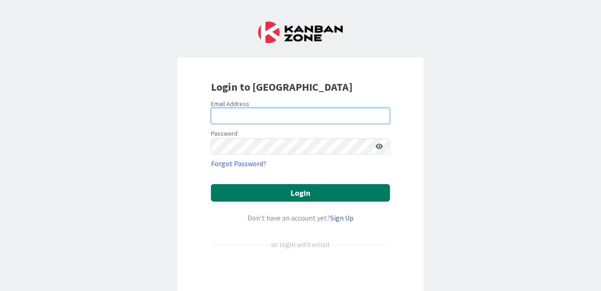
type input "[PERSON_NAME][EMAIL_ADDRESS][PERSON_NAME][DOMAIN_NAME]"
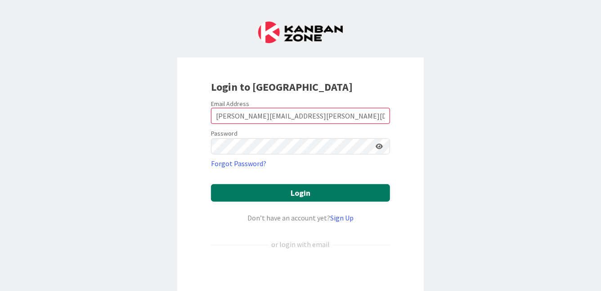
click at [340, 189] on button "Login" at bounding box center [300, 193] width 179 height 18
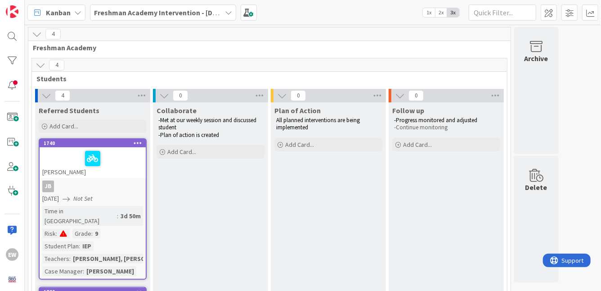
click at [73, 173] on div "[PERSON_NAME]" at bounding box center [93, 163] width 106 height 31
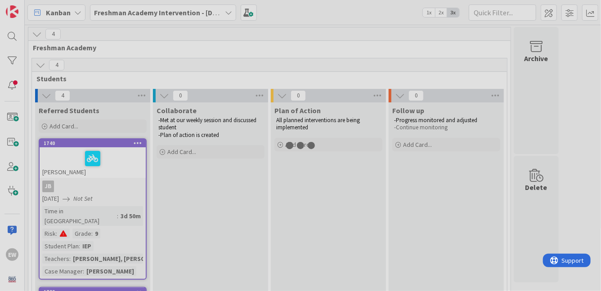
click at [73, 173] on div at bounding box center [300, 145] width 601 height 291
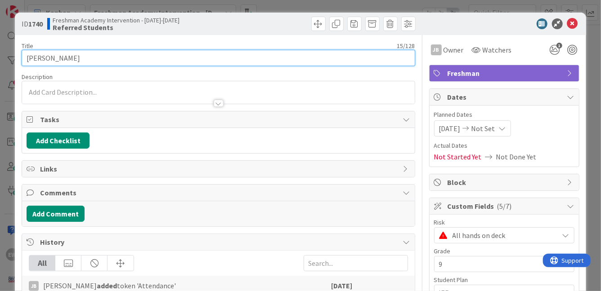
click at [85, 54] on input "[PERSON_NAME]" at bounding box center [218, 58] width 393 height 16
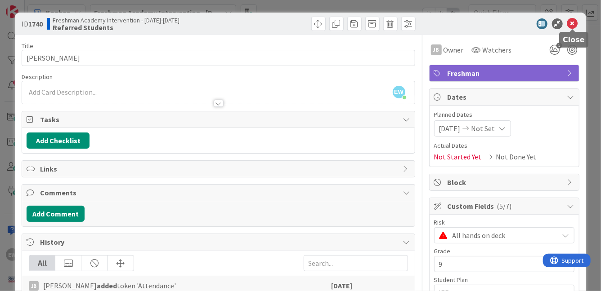
click at [572, 22] on icon at bounding box center [572, 23] width 11 height 11
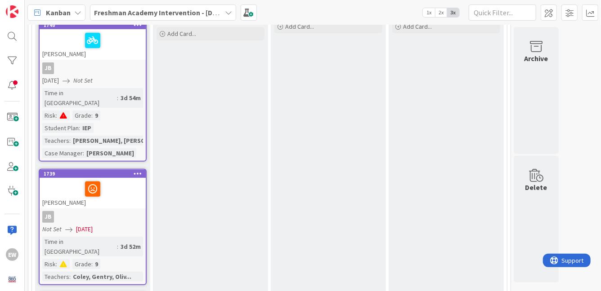
scroll to position [121, 0]
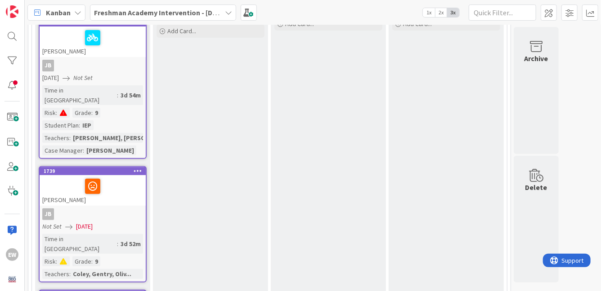
click at [112, 209] on div "JB" at bounding box center [93, 215] width 106 height 12
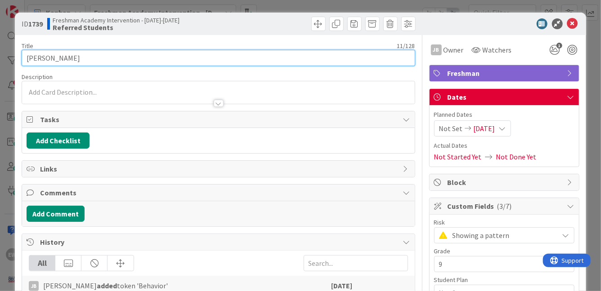
click at [68, 62] on input "[PERSON_NAME]" at bounding box center [218, 58] width 393 height 16
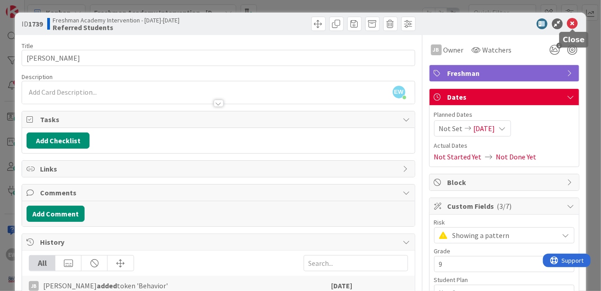
click at [571, 24] on icon at bounding box center [572, 23] width 11 height 11
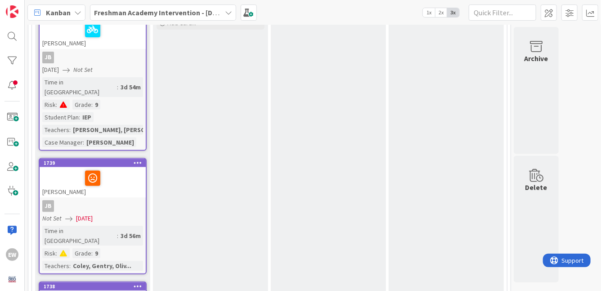
scroll to position [133, 0]
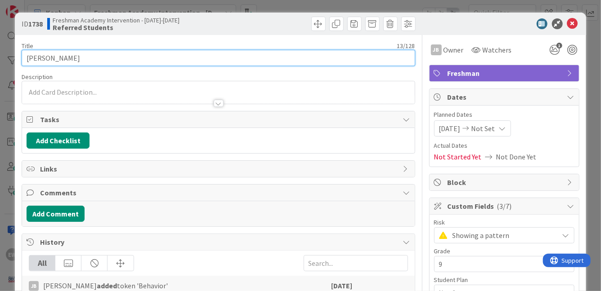
click at [100, 62] on input "[PERSON_NAME]" at bounding box center [218, 58] width 393 height 16
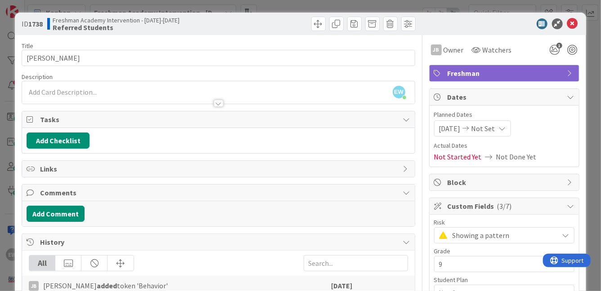
click at [335, 83] on div "EW [PERSON_NAME] joined 6 m ago" at bounding box center [218, 92] width 392 height 22
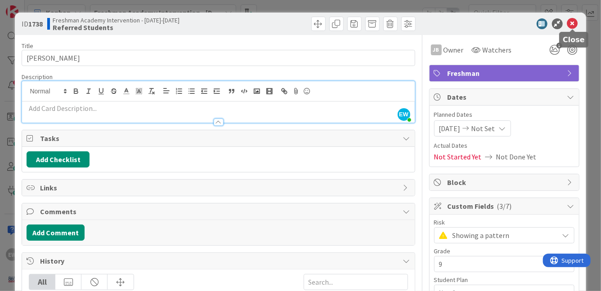
click at [574, 25] on icon at bounding box center [572, 23] width 11 height 11
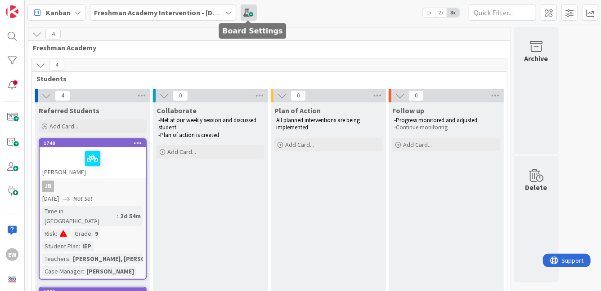
click at [252, 11] on span at bounding box center [249, 12] width 16 height 16
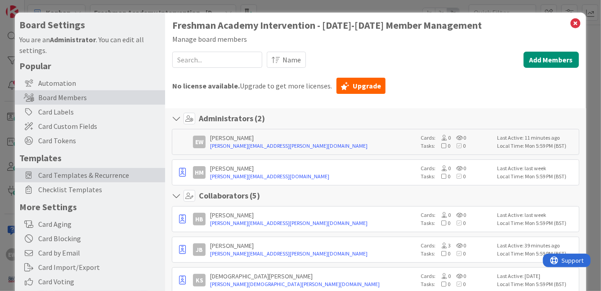
click at [77, 178] on span "Card Templates & Recurrence" at bounding box center [99, 175] width 122 height 11
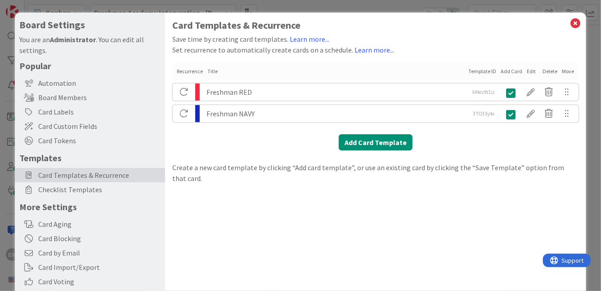
click at [235, 117] on div "Freshman NAVY" at bounding box center [335, 113] width 259 height 17
click at [527, 114] on div at bounding box center [531, 113] width 18 height 15
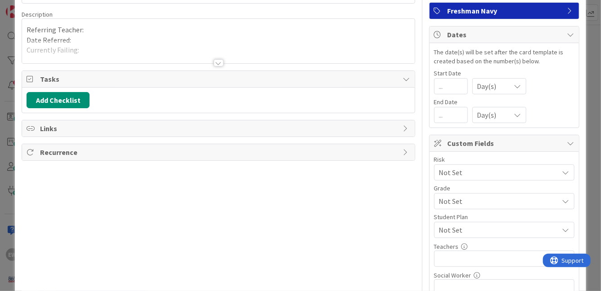
scroll to position [46, 0]
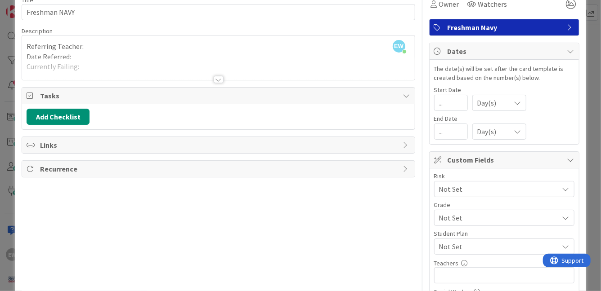
click at [220, 79] on div at bounding box center [219, 79] width 10 height 7
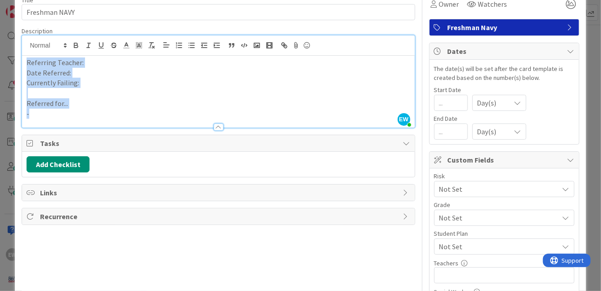
drag, startPoint x: 71, startPoint y: 112, endPoint x: 26, endPoint y: 59, distance: 69.5
click at [26, 59] on div "Referring Teacher: Date Referred: Currently Failing: Referred for... -" at bounding box center [218, 92] width 392 height 72
copy div "Referring Teacher: Date Referred: Currently Failing: Referred for... -"
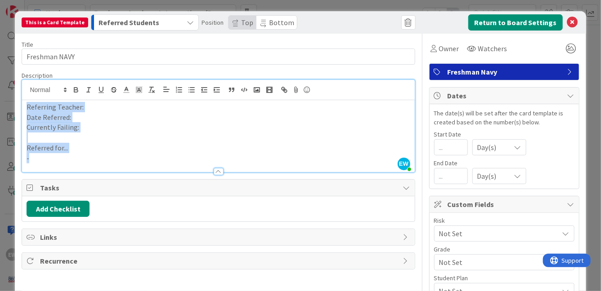
scroll to position [0, 0]
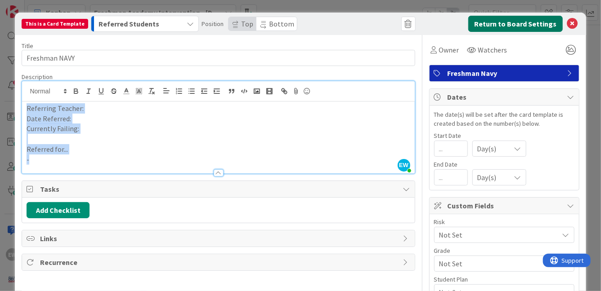
click at [551, 24] on button "Return to Board Settings" at bounding box center [515, 24] width 94 height 16
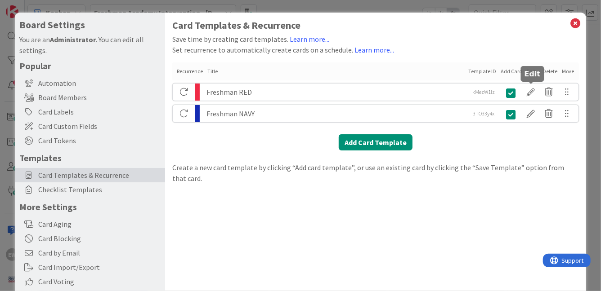
click at [531, 93] on div at bounding box center [531, 92] width 18 height 15
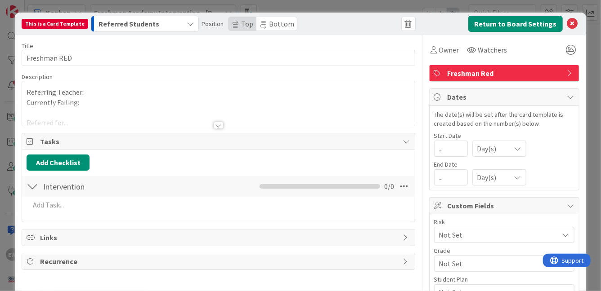
click at [207, 101] on div "Referring Teacher: Currently Failing: Referred for..." at bounding box center [218, 105] width 392 height 40
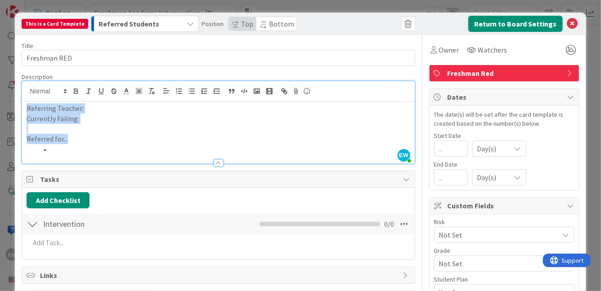
drag, startPoint x: 72, startPoint y: 152, endPoint x: 19, endPoint y: 108, distance: 68.4
click at [19, 108] on div "This is a Card Template Referred Students Position Top Bottom Return to Board S…" at bounding box center [300, 232] width 571 height 439
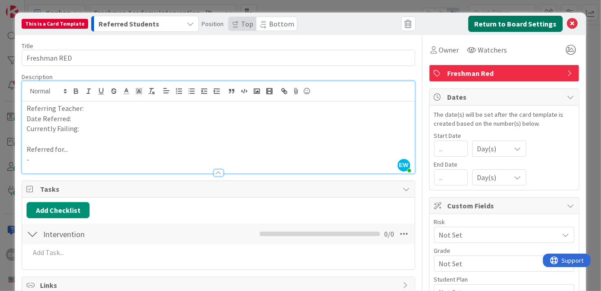
click at [501, 27] on button "Return to Board Settings" at bounding box center [515, 24] width 94 height 16
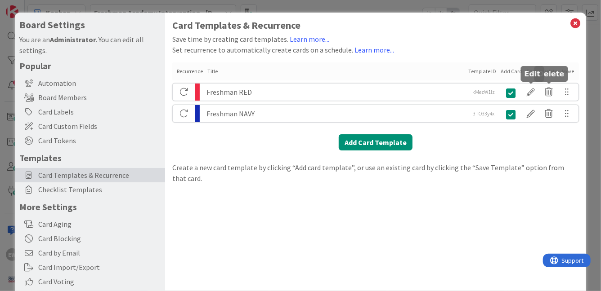
click at [536, 89] on div at bounding box center [531, 92] width 18 height 15
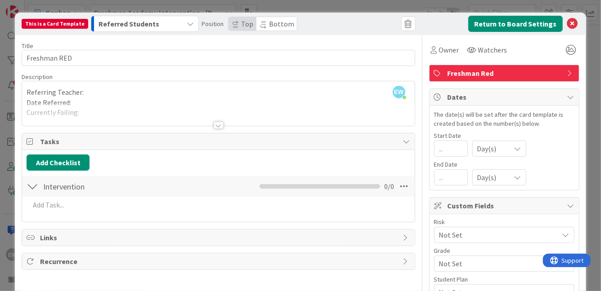
click at [220, 125] on div at bounding box center [219, 125] width 10 height 7
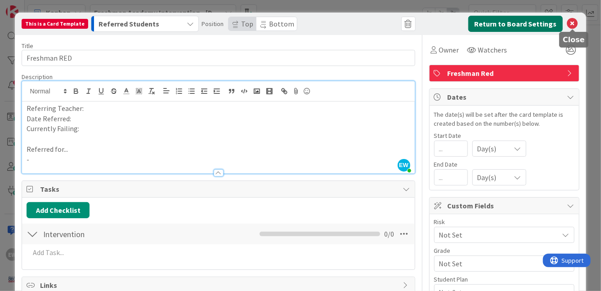
click at [550, 25] on button "Return to Board Settings" at bounding box center [515, 24] width 94 height 16
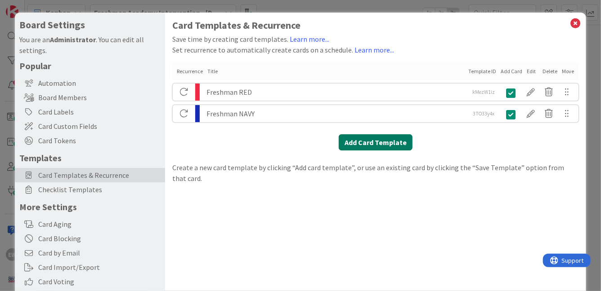
click at [363, 144] on button "Add Card Template" at bounding box center [376, 142] width 74 height 16
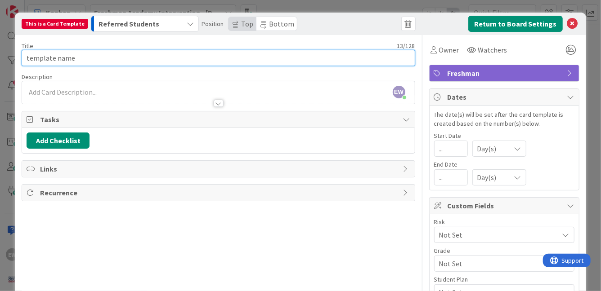
click at [219, 63] on input "template name" at bounding box center [218, 58] width 393 height 16
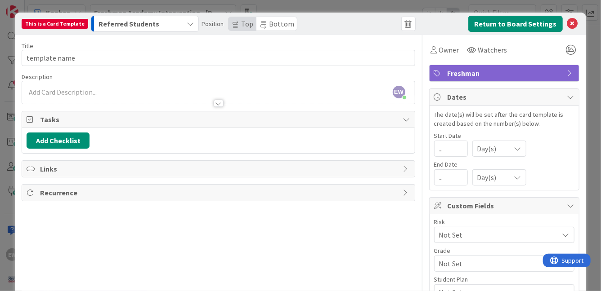
click at [301, 95] on div at bounding box center [218, 98] width 392 height 9
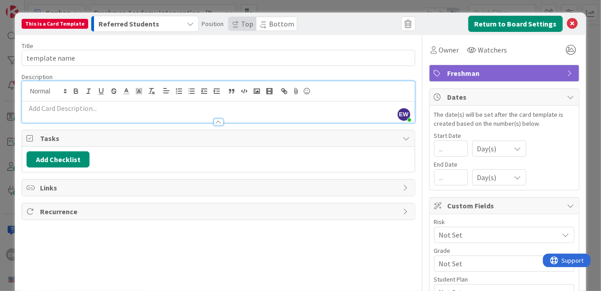
click at [260, 108] on p at bounding box center [218, 108] width 383 height 10
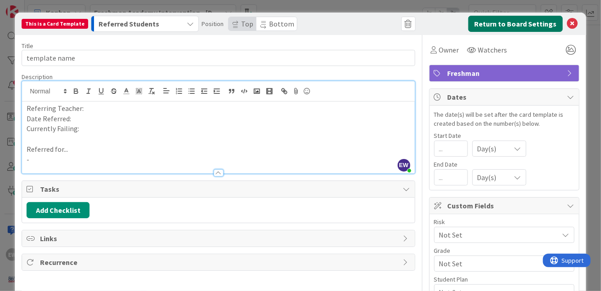
click at [540, 28] on button "Return to Board Settings" at bounding box center [515, 24] width 94 height 16
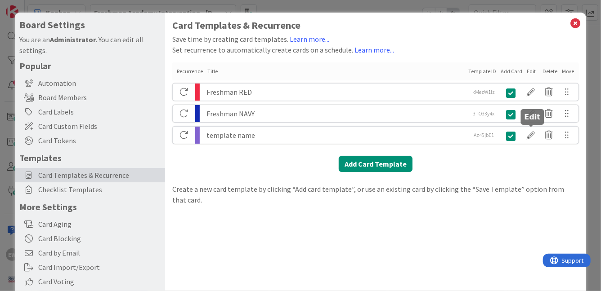
click at [530, 134] on div at bounding box center [531, 135] width 18 height 15
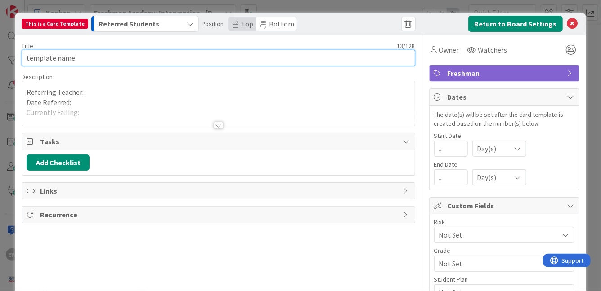
click at [79, 59] on input "template name" at bounding box center [218, 58] width 393 height 16
type input "Freshman Student"
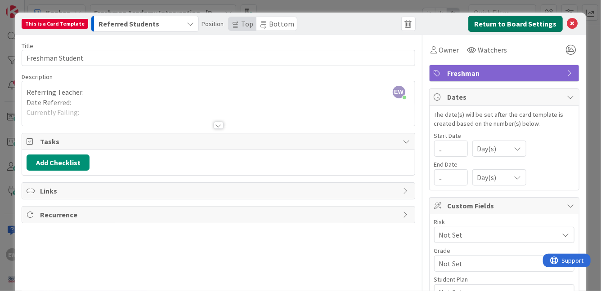
click at [551, 22] on button "Return to Board Settings" at bounding box center [515, 24] width 94 height 16
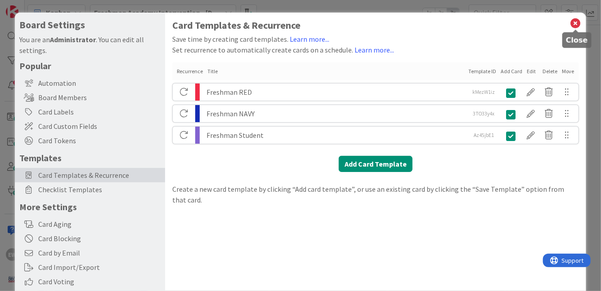
click at [574, 26] on icon at bounding box center [576, 23] width 12 height 13
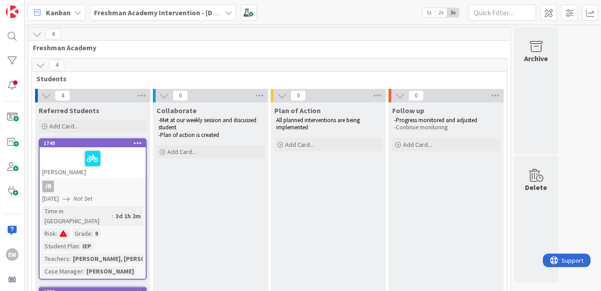
click at [108, 181] on div "JB" at bounding box center [93, 187] width 106 height 12
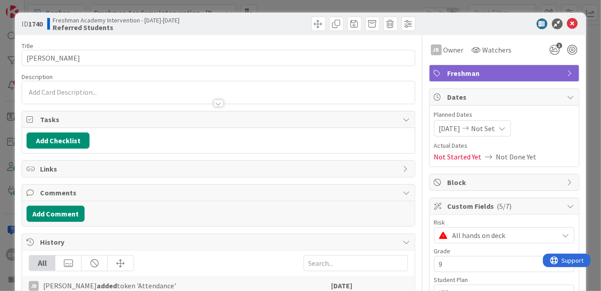
click at [90, 94] on div at bounding box center [218, 98] width 392 height 9
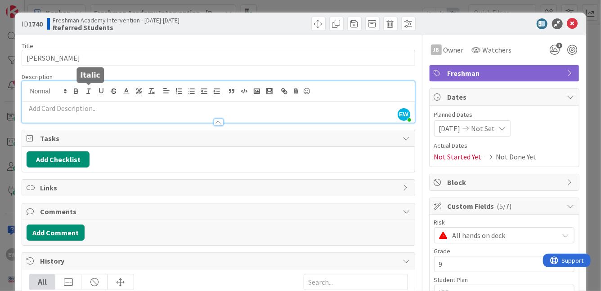
click at [81, 112] on p at bounding box center [218, 108] width 383 height 10
paste div
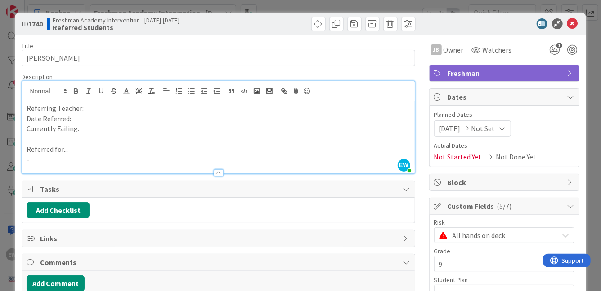
click at [92, 109] on p "Referring Teacher:" at bounding box center [218, 108] width 383 height 10
drag, startPoint x: 84, startPoint y: 108, endPoint x: 116, endPoint y: 108, distance: 31.9
click at [116, 108] on p "Referring Teacher: [PERSON_NAME]" at bounding box center [218, 108] width 383 height 10
copy p "[PERSON_NAME]"
click at [92, 119] on p "Date Referred:" at bounding box center [218, 119] width 383 height 10
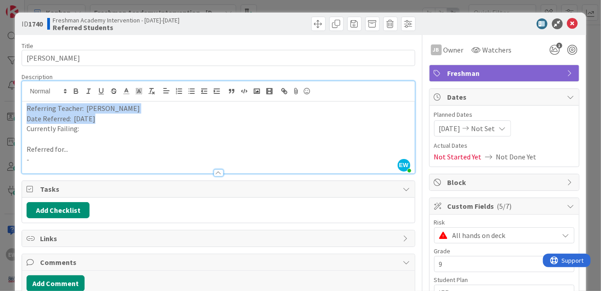
drag, startPoint x: 97, startPoint y: 121, endPoint x: 23, endPoint y: 110, distance: 74.7
click at [23, 110] on div "Referring Teacher: [PERSON_NAME] Date Referred: [DATE] Currently Failing: Refer…" at bounding box center [218, 138] width 392 height 72
drag, startPoint x: 60, startPoint y: 162, endPoint x: 14, endPoint y: 104, distance: 74.1
click at [14, 104] on div "ID 1740 Freshman Academy Intervention - [DATE]-[DATE] Referred Students Title 1…" at bounding box center [300, 145] width 601 height 291
copy div "Referring Teacher: [PERSON_NAME] Date Referred: [DATE] Currently Failing: Refer…"
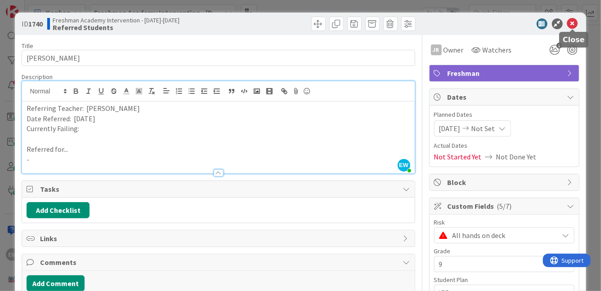
click at [571, 24] on icon at bounding box center [572, 23] width 11 height 11
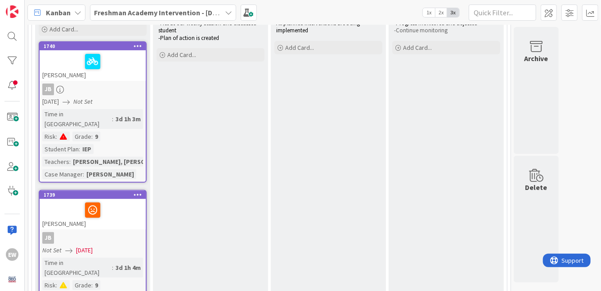
click at [117, 233] on div "JB" at bounding box center [93, 239] width 106 height 12
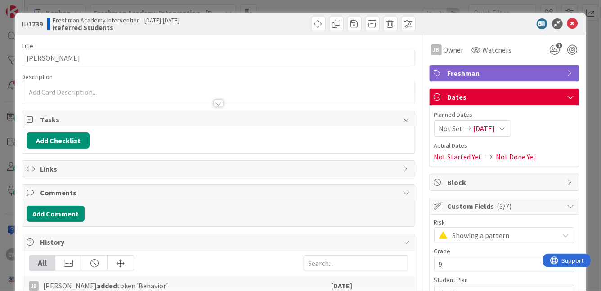
click at [132, 99] on div at bounding box center [218, 98] width 392 height 9
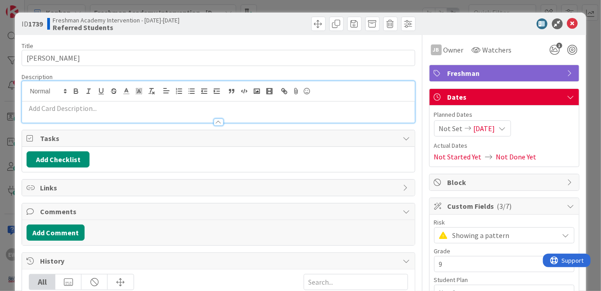
click at [132, 99] on div at bounding box center [218, 91] width 392 height 20
click at [132, 107] on p at bounding box center [218, 108] width 383 height 10
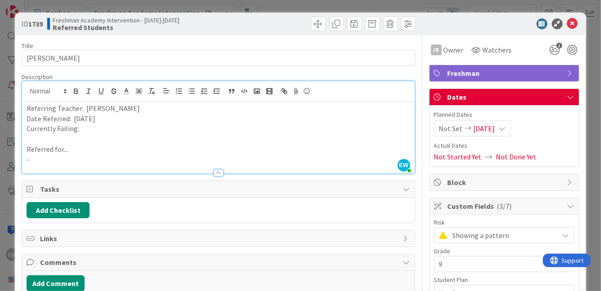
click at [506, 127] on icon at bounding box center [502, 128] width 7 height 7
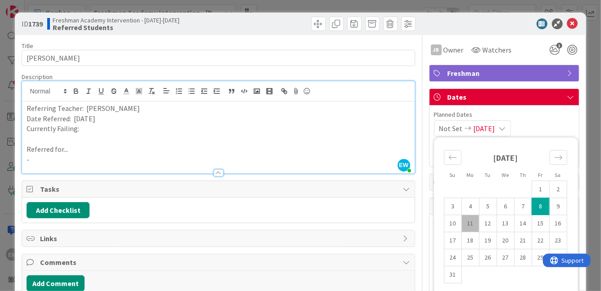
click at [538, 203] on td "8" at bounding box center [541, 206] width 18 height 17
type input "[DATE]"
click at [504, 127] on icon at bounding box center [500, 128] width 7 height 7
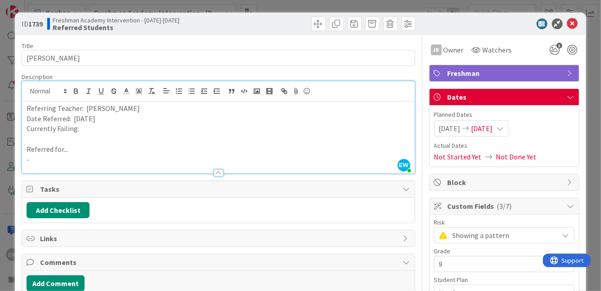
click at [509, 130] on div "[DATE] [DATE]" at bounding box center [471, 129] width 75 height 16
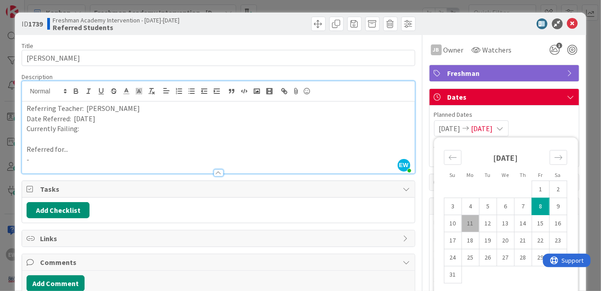
click at [509, 130] on div "[DATE] [DATE]" at bounding box center [471, 129] width 75 height 16
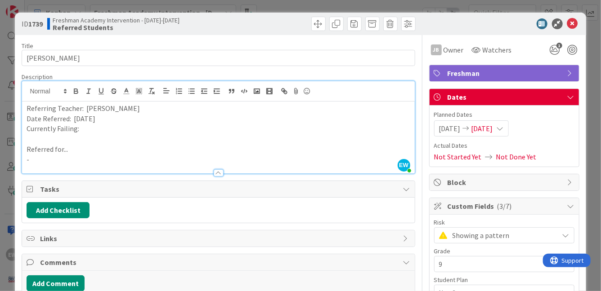
click at [500, 158] on span "Not Done Yet" at bounding box center [516, 157] width 40 height 11
click at [506, 134] on div "[DATE] [DATE]" at bounding box center [471, 129] width 75 height 16
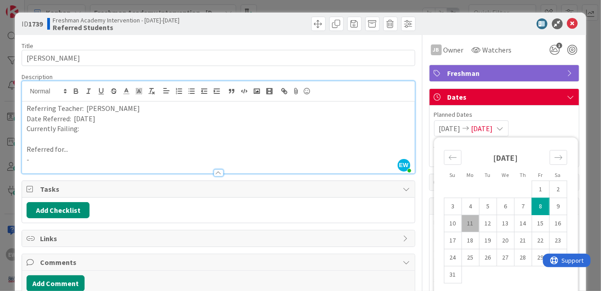
click at [493, 130] on span "[DATE]" at bounding box center [482, 128] width 22 height 11
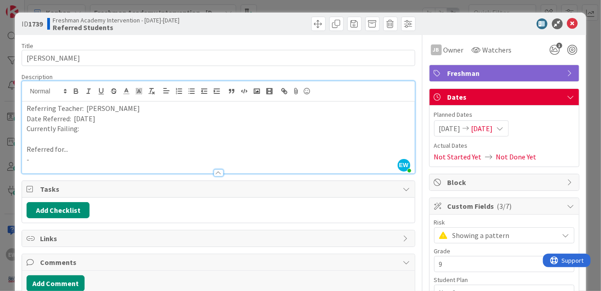
click at [493, 130] on span "[DATE]" at bounding box center [482, 128] width 22 height 11
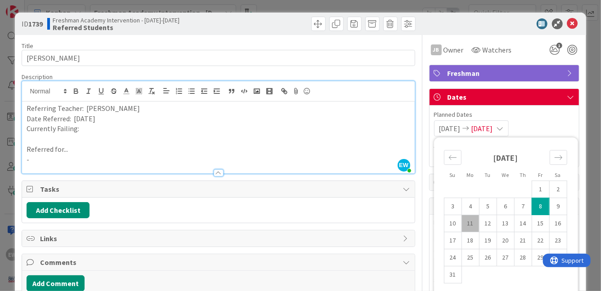
click at [493, 126] on span "[DATE]" at bounding box center [482, 128] width 22 height 11
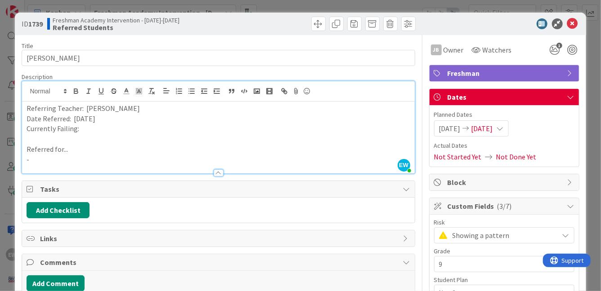
click at [486, 130] on span "[DATE]" at bounding box center [482, 128] width 22 height 11
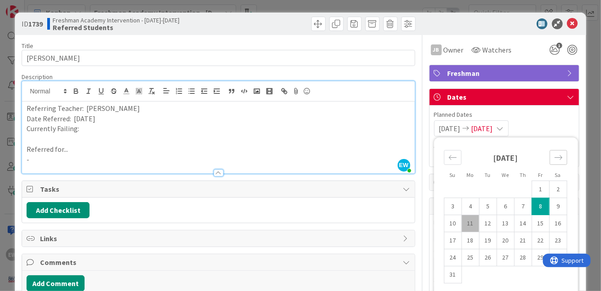
click at [558, 156] on icon "Move forward to switch to the next month." at bounding box center [558, 157] width 9 height 9
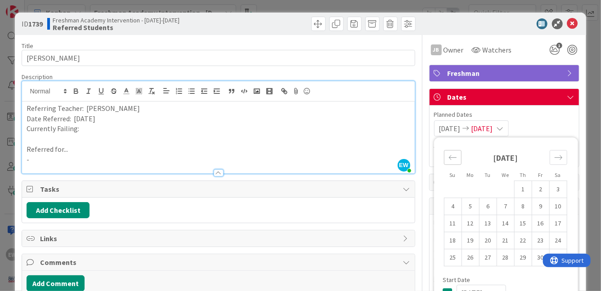
click at [456, 161] on icon "Move backward to switch to the previous month." at bounding box center [452, 157] width 9 height 9
click at [538, 239] on td "26" at bounding box center [541, 241] width 18 height 17
type input "[DATE]"
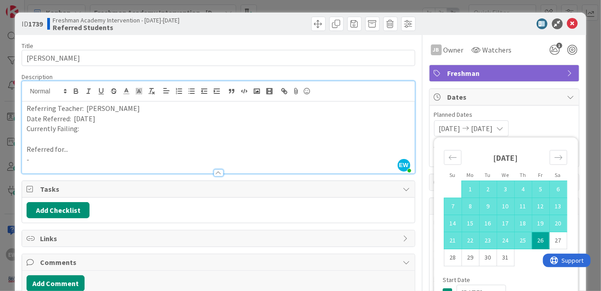
click at [504, 129] on icon at bounding box center [500, 128] width 7 height 7
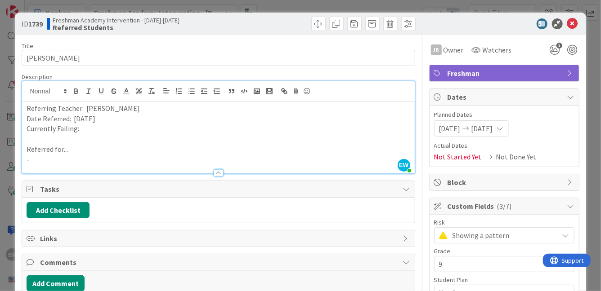
click at [504, 129] on icon at bounding box center [500, 128] width 7 height 7
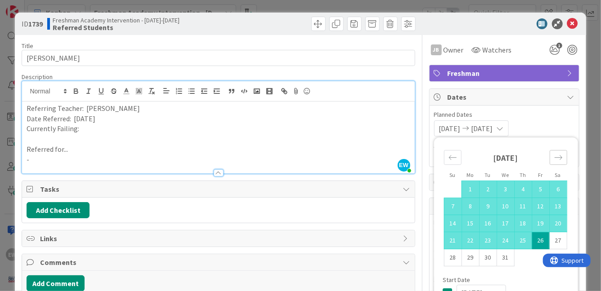
click at [564, 160] on div "Move forward to switch to the next month." at bounding box center [559, 157] width 18 height 15
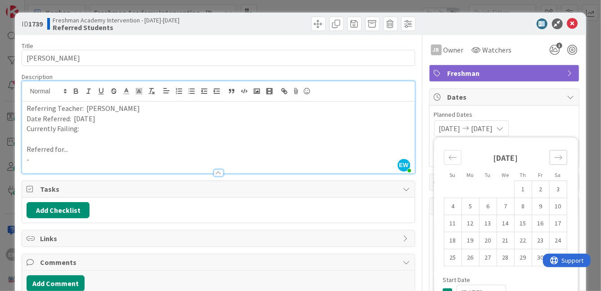
click at [564, 160] on div "Move forward to switch to the next month." at bounding box center [559, 157] width 18 height 15
click at [543, 238] on td "22" at bounding box center [541, 241] width 18 height 17
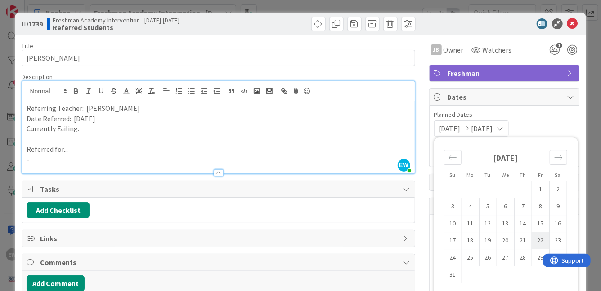
type input "[DATE]"
click at [455, 149] on div "[DATE]" at bounding box center [505, 161] width 123 height 39
click at [455, 152] on div "Move backward to switch to the previous month." at bounding box center [453, 157] width 18 height 15
click at [455, 153] on icon "Move backward to switch to the previous month." at bounding box center [452, 157] width 9 height 9
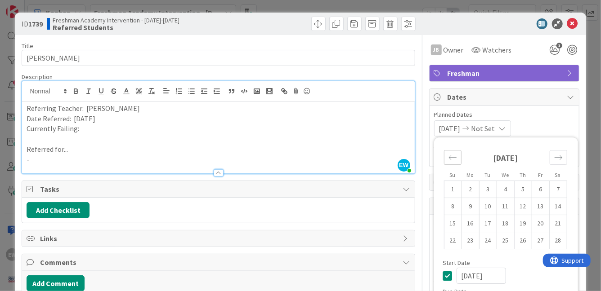
click at [455, 153] on icon "Move backward to switch to the previous month." at bounding box center [452, 157] width 9 height 9
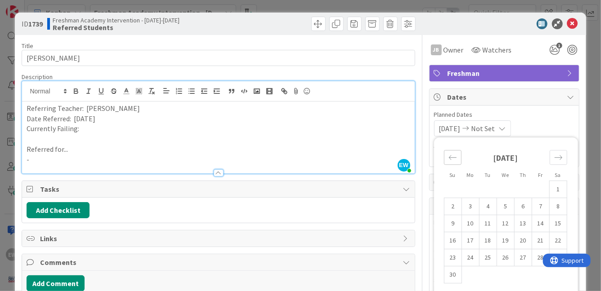
click at [455, 153] on icon "Move backward to switch to the previous month." at bounding box center [452, 157] width 9 height 9
click at [560, 159] on icon "Move forward to switch to the next month." at bounding box center [558, 157] width 9 height 9
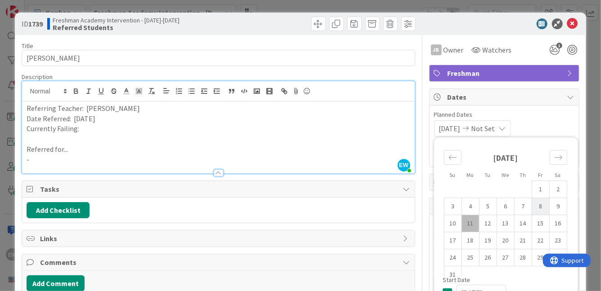
click at [544, 205] on td "8" at bounding box center [541, 206] width 18 height 17
type input "[DATE]"
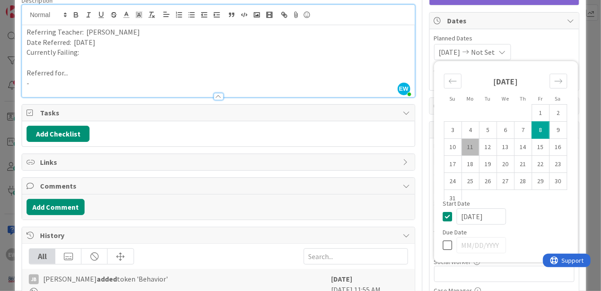
scroll to position [93, 0]
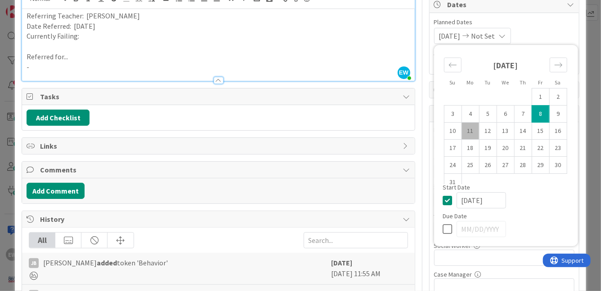
click at [447, 233] on icon at bounding box center [449, 229] width 13 height 11
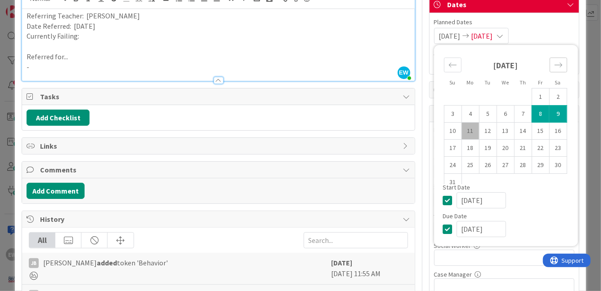
click at [556, 66] on icon "Move forward to switch to the next month." at bounding box center [558, 65] width 9 height 9
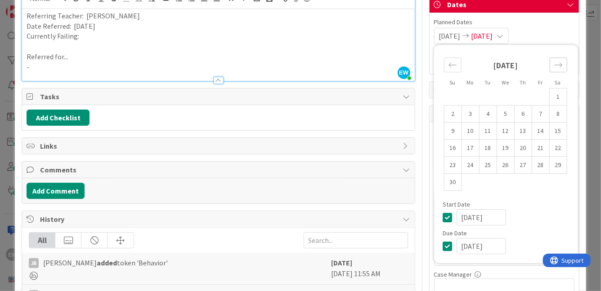
click at [556, 66] on icon "Move forward to switch to the next month." at bounding box center [558, 65] width 9 height 9
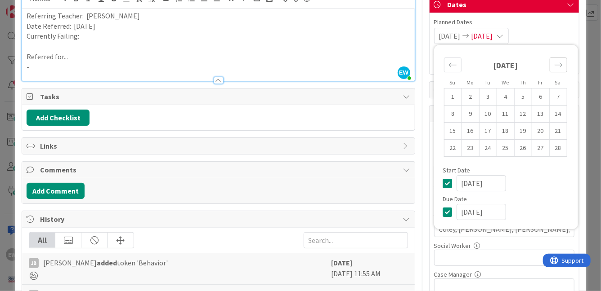
click at [556, 66] on icon "Move forward to switch to the next month." at bounding box center [558, 65] width 9 height 9
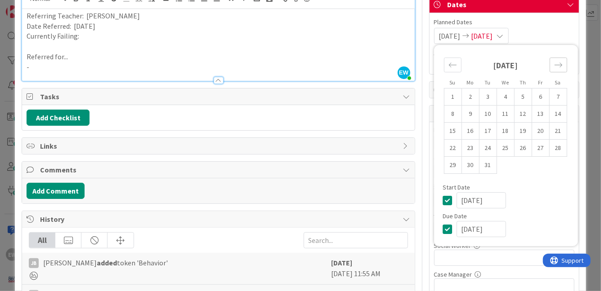
click at [556, 66] on icon "Move forward to switch to the next month." at bounding box center [558, 65] width 9 height 9
click at [457, 68] on div "Move backward to switch to the previous month." at bounding box center [453, 65] width 18 height 15
click at [544, 148] on td "22" at bounding box center [541, 148] width 18 height 17
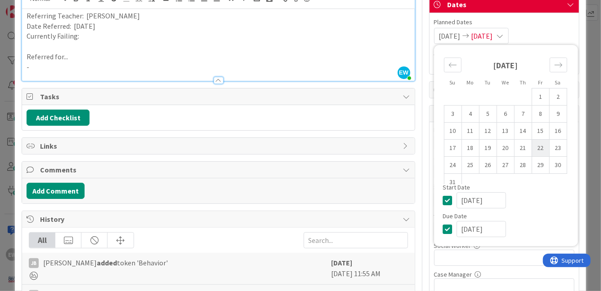
type input "[DATE]"
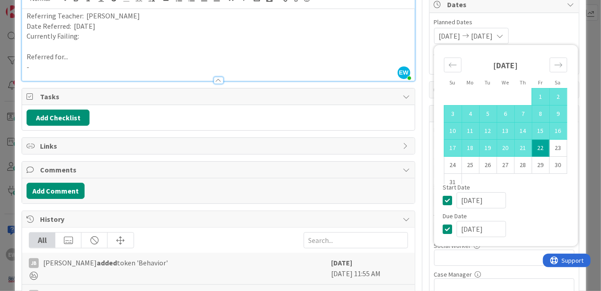
click at [564, 30] on div "[DATE] [DATE] Su Mo Tu We Th Fr Sa [DATE] 1 2 3 4 5 6 7 8 9 10 11 12 13 14 15 1…" at bounding box center [504, 36] width 140 height 16
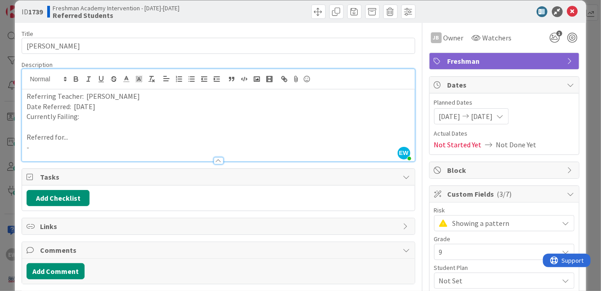
scroll to position [0, 0]
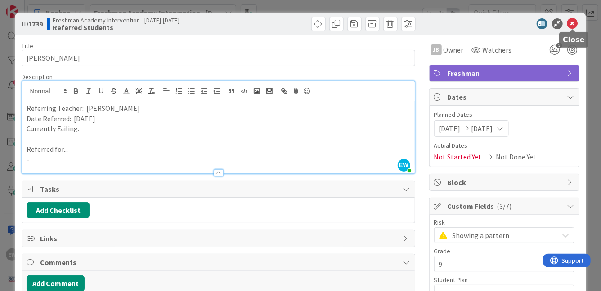
click at [573, 21] on icon at bounding box center [572, 23] width 11 height 11
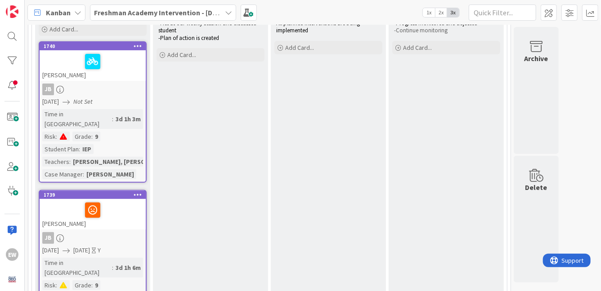
click at [124, 102] on div "[DATE] Not Set" at bounding box center [93, 101] width 103 height 9
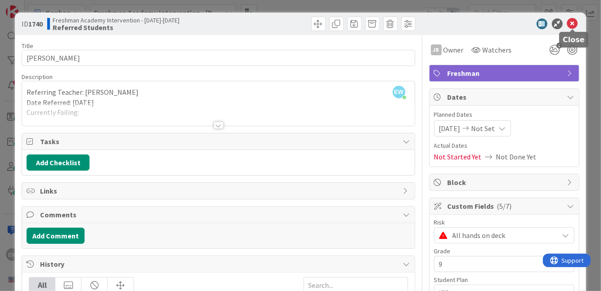
click at [572, 24] on icon at bounding box center [572, 23] width 11 height 11
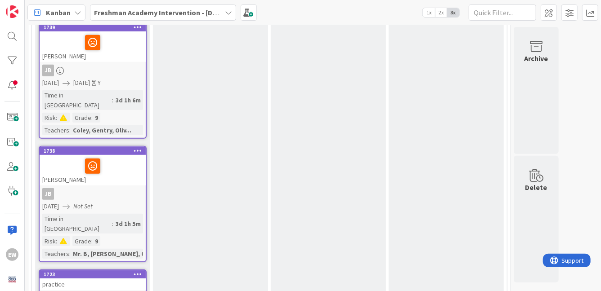
click at [132, 167] on link "1738 [PERSON_NAME] [PERSON_NAME] [DATE] Not Set Time in Column : 3d 1h 5m Risk …" at bounding box center [93, 204] width 108 height 117
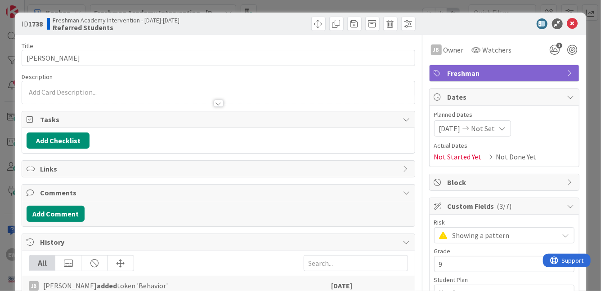
click at [193, 91] on div at bounding box center [218, 92] width 392 height 22
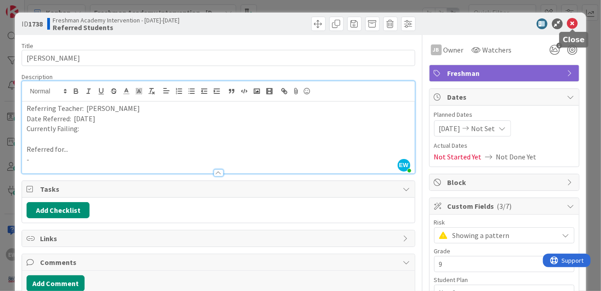
click at [574, 25] on icon at bounding box center [572, 23] width 11 height 11
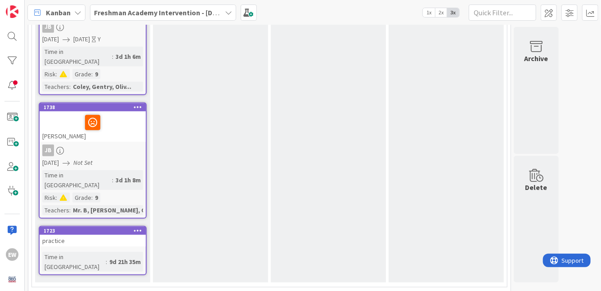
click at [135, 228] on icon at bounding box center [138, 231] width 9 height 6
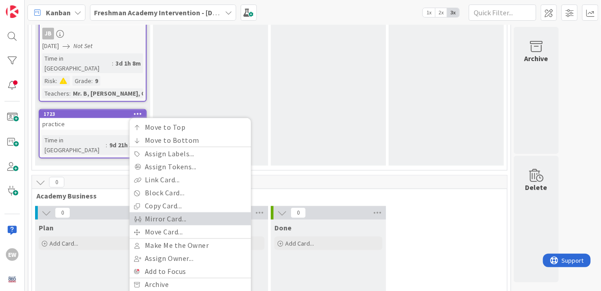
scroll to position [435, 0]
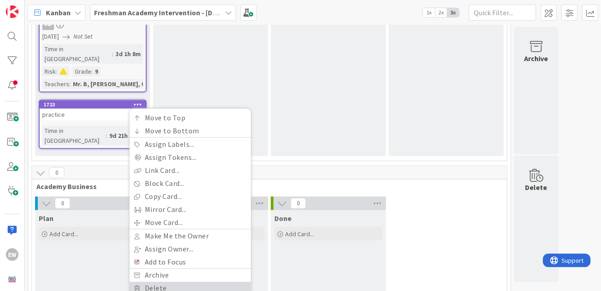
click at [153, 282] on link "Delete" at bounding box center [190, 288] width 121 height 13
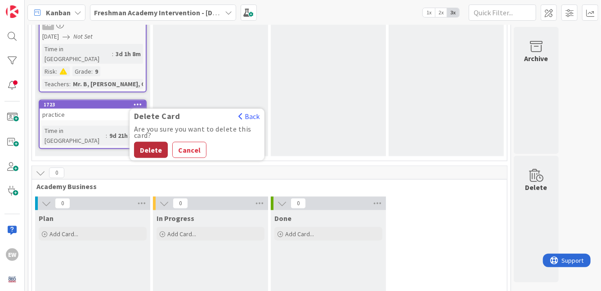
click at [161, 142] on button "Delete" at bounding box center [151, 150] width 34 height 16
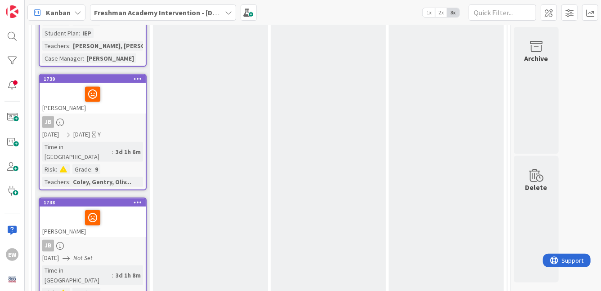
scroll to position [212, 0]
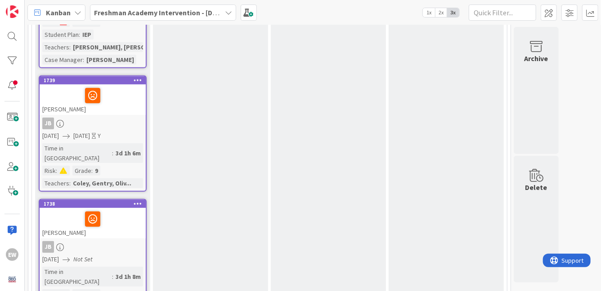
click at [122, 131] on div "[DATE] [DATE] Y" at bounding box center [93, 135] width 103 height 9
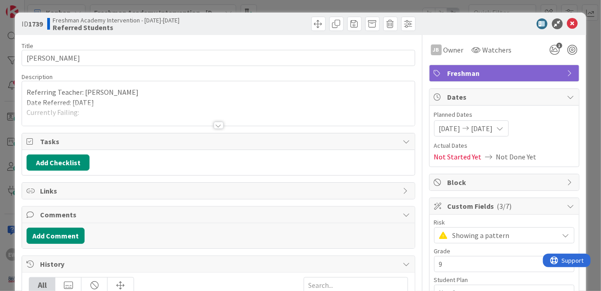
click at [504, 129] on icon at bounding box center [500, 128] width 7 height 7
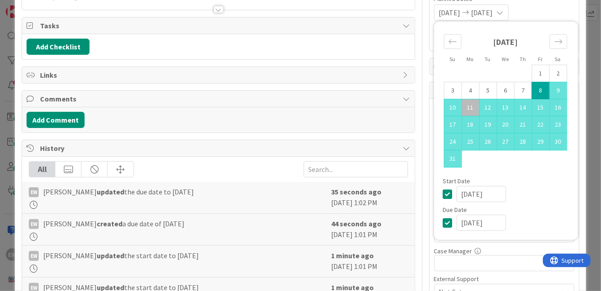
scroll to position [126, 0]
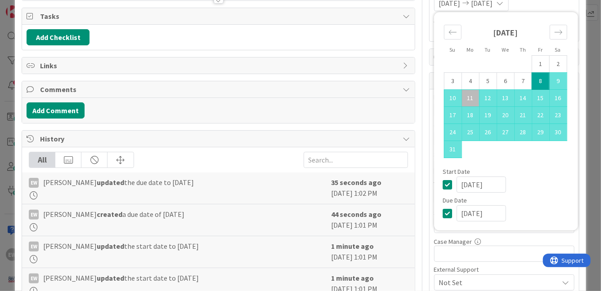
click at [449, 217] on icon at bounding box center [449, 213] width 13 height 11
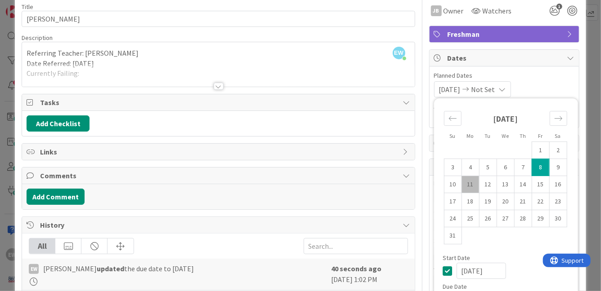
scroll to position [0, 0]
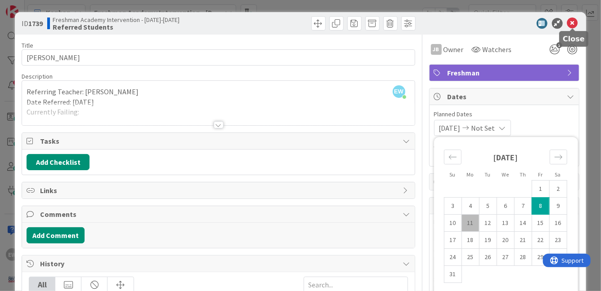
click at [571, 24] on icon at bounding box center [572, 23] width 11 height 11
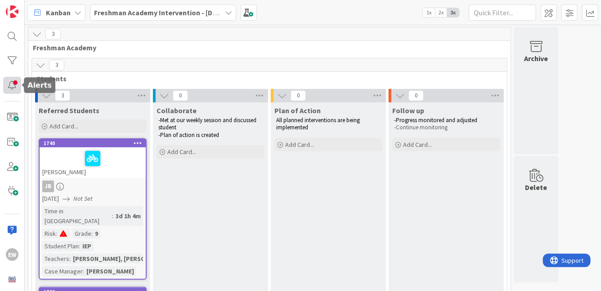
click at [11, 83] on div at bounding box center [12, 86] width 18 height 18
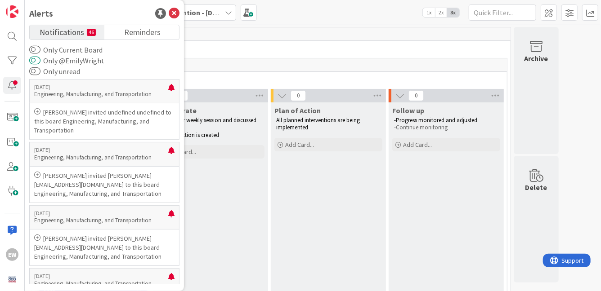
click at [38, 60] on button "Only @EmilyWright" at bounding box center [34, 60] width 11 height 9
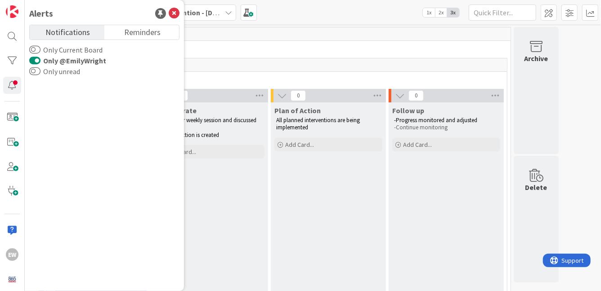
click at [38, 60] on button "Only @EmilyWright" at bounding box center [34, 60] width 11 height 9
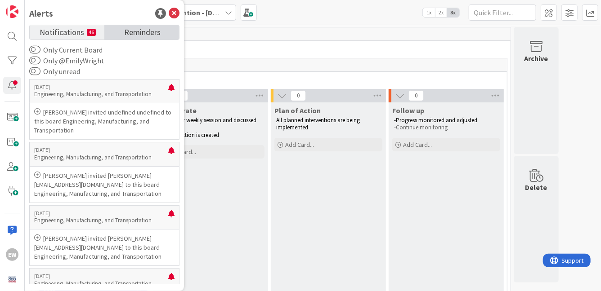
click at [140, 36] on span "Reminders" at bounding box center [142, 31] width 36 height 13
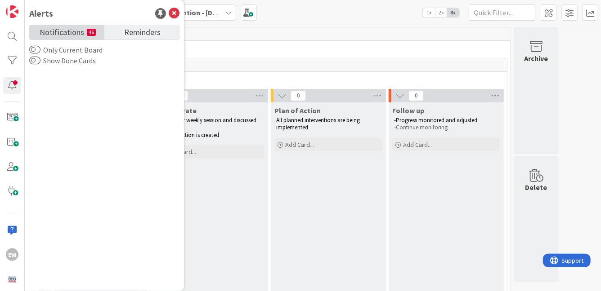
click at [66, 33] on span "Notifications" at bounding box center [62, 31] width 45 height 13
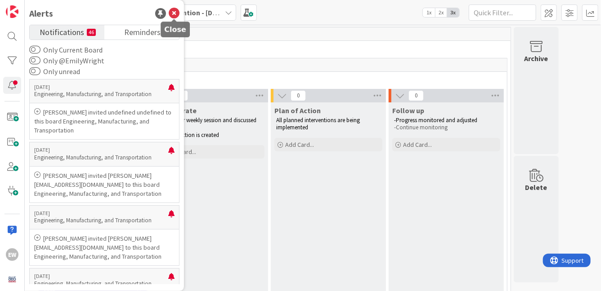
click at [170, 14] on icon at bounding box center [174, 13] width 11 height 11
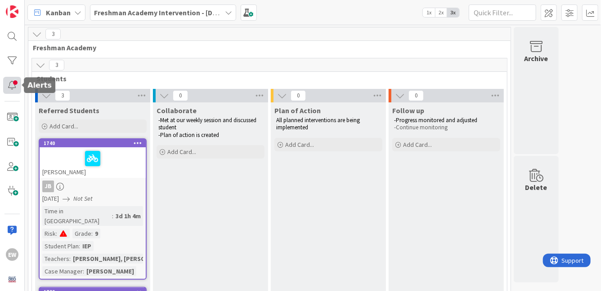
click at [13, 87] on div at bounding box center [12, 86] width 18 height 18
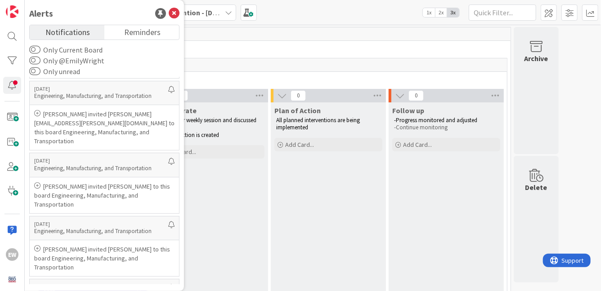
scroll to position [730, 0]
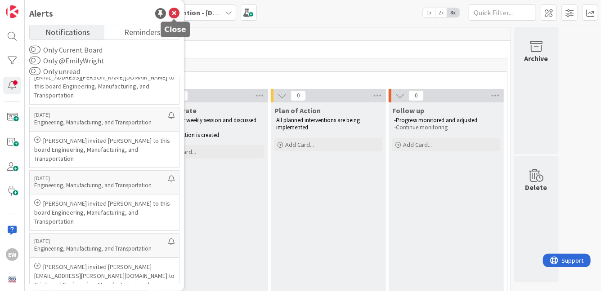
click at [175, 16] on icon at bounding box center [174, 13] width 11 height 11
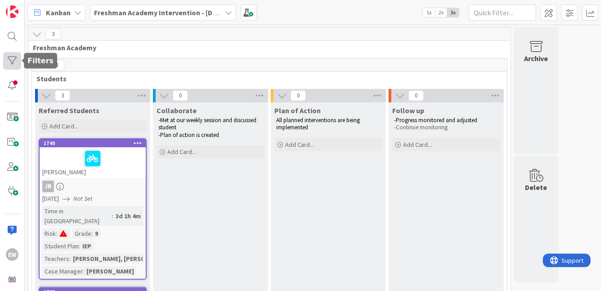
click at [15, 63] on div at bounding box center [12, 61] width 18 height 18
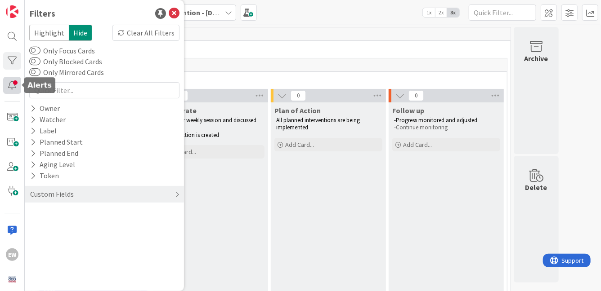
click at [14, 82] on div at bounding box center [12, 86] width 18 height 18
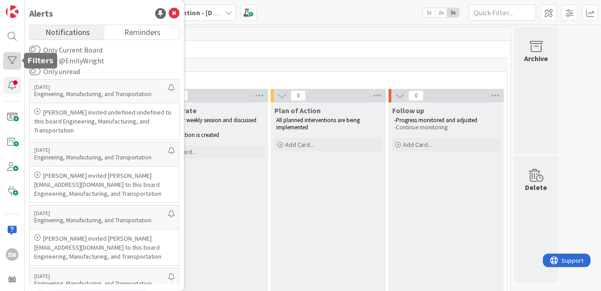
click at [13, 62] on div at bounding box center [12, 61] width 18 height 18
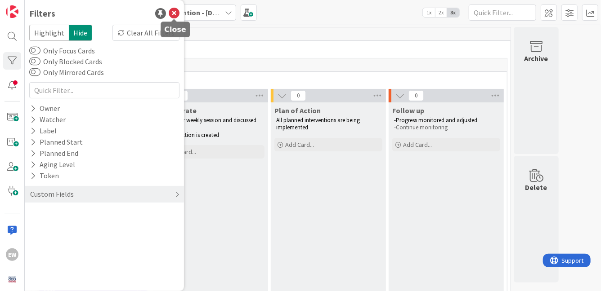
click at [176, 16] on icon at bounding box center [174, 13] width 11 height 11
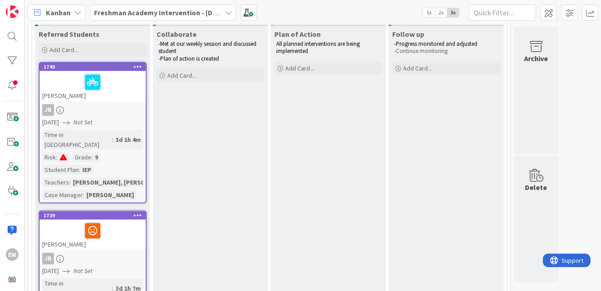
scroll to position [0, 0]
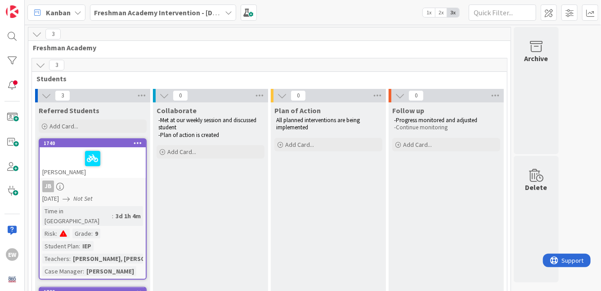
click at [225, 15] on icon at bounding box center [228, 12] width 7 height 7
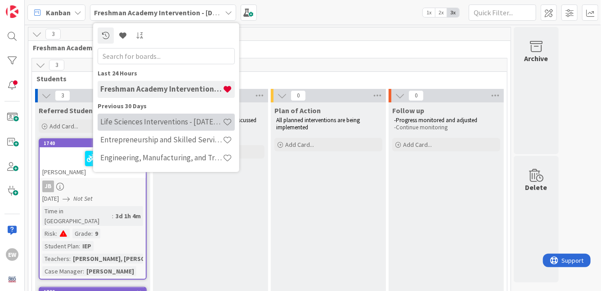
click at [175, 125] on h4 "Life Sciences Interventions - [DATE]-[DATE]" at bounding box center [161, 121] width 122 height 9
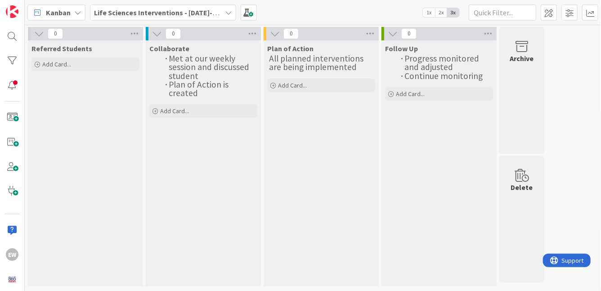
click at [225, 14] on icon at bounding box center [228, 12] width 7 height 7
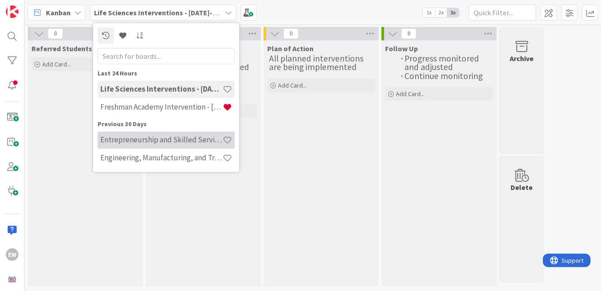
click at [170, 137] on h4 "Entrepreneurship and Skilled Services Interventions - [DATE]-[DATE]" at bounding box center [161, 139] width 122 height 9
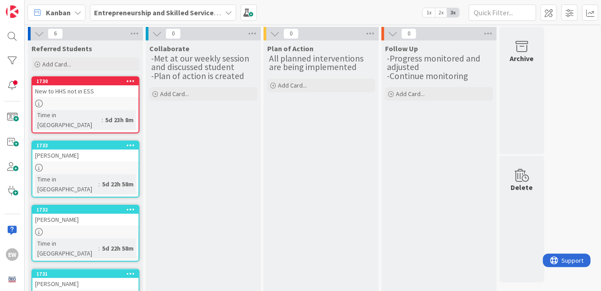
click at [226, 15] on icon at bounding box center [228, 12] width 7 height 7
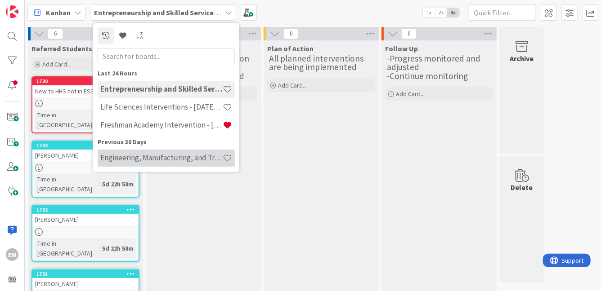
click at [197, 153] on h4 "Engineering, Manufacturing, and Transportation" at bounding box center [161, 157] width 122 height 9
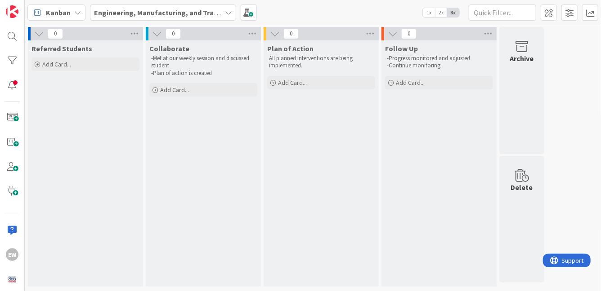
click at [227, 13] on icon at bounding box center [228, 12] width 7 height 7
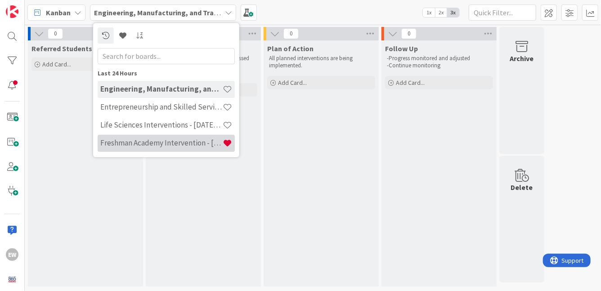
click at [184, 137] on div "Freshman Academy Intervention - [DATE]-[DATE]" at bounding box center [166, 143] width 137 height 17
